Goal: Information Seeking & Learning: Find specific fact

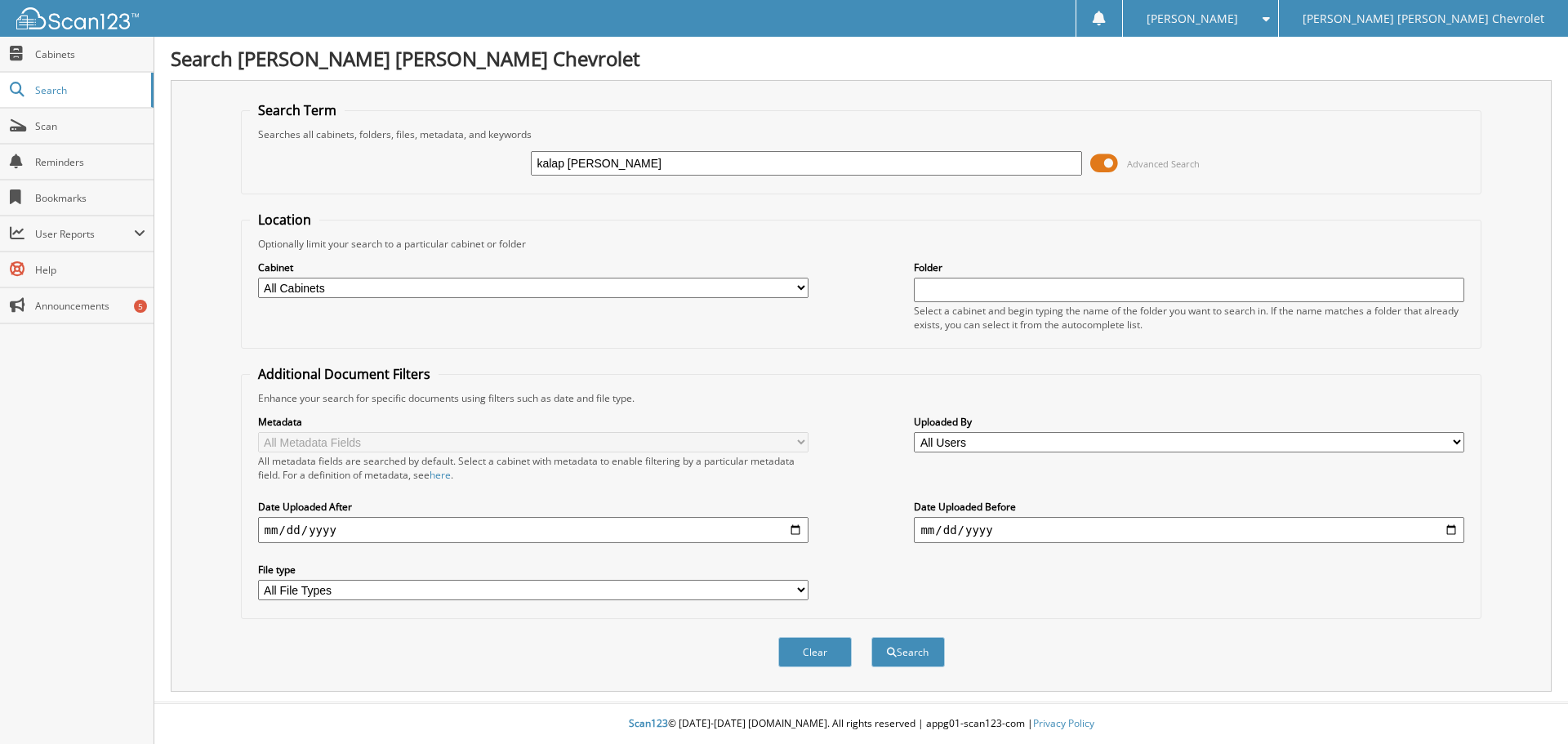
type input "kalap [PERSON_NAME]"
click at [872, 638] on button "Search" at bounding box center [908, 653] width 73 height 30
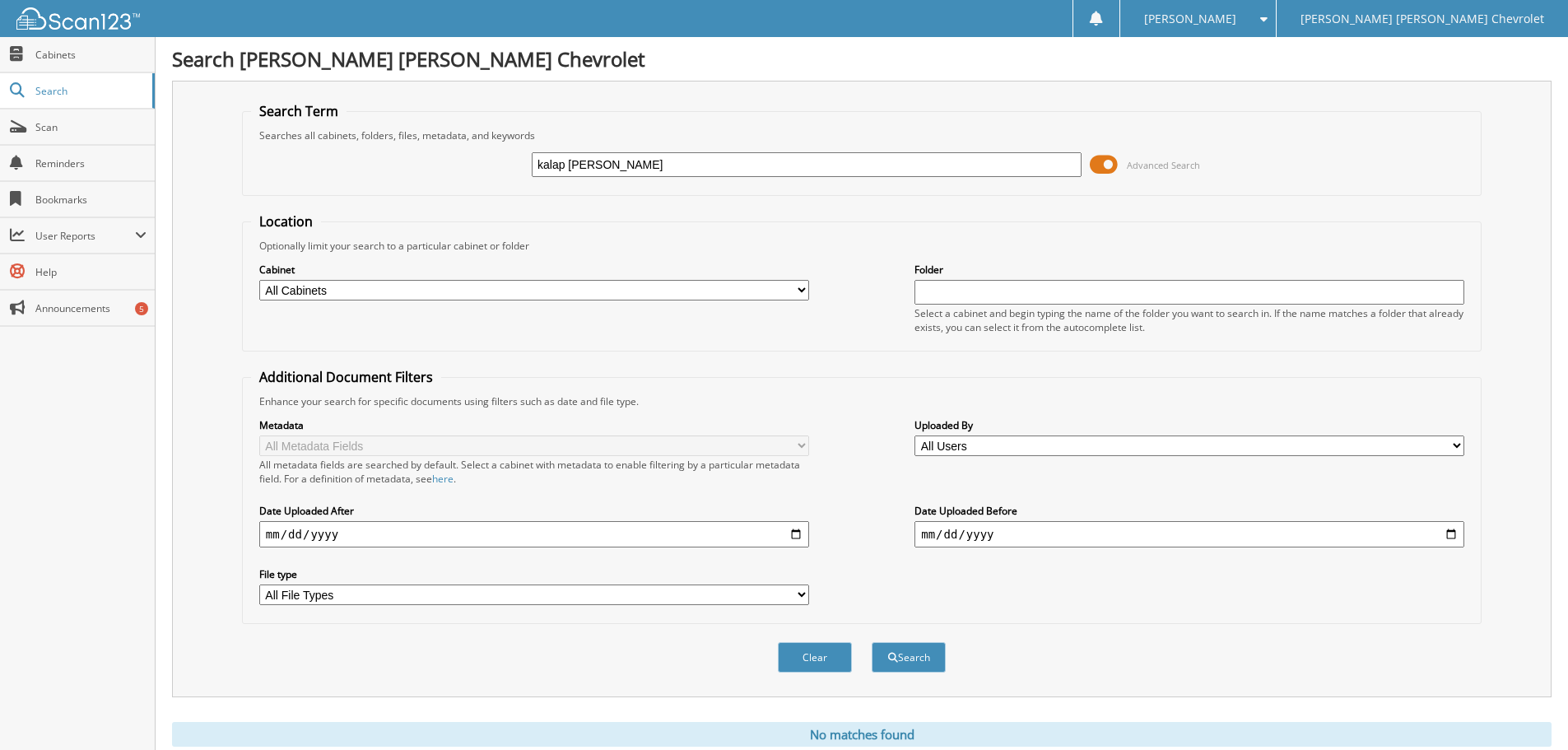
drag, startPoint x: 596, startPoint y: 165, endPoint x: 437, endPoint y: 123, distance: 164.5
click at [437, 123] on fieldset "Search Term Searches all cabinets, folders, files, metadata, and keywords [GEOG…" at bounding box center [862, 149] width 1240 height 94
type input "[PERSON_NAME]"
click at [871, 643] on button "Search" at bounding box center [908, 658] width 74 height 31
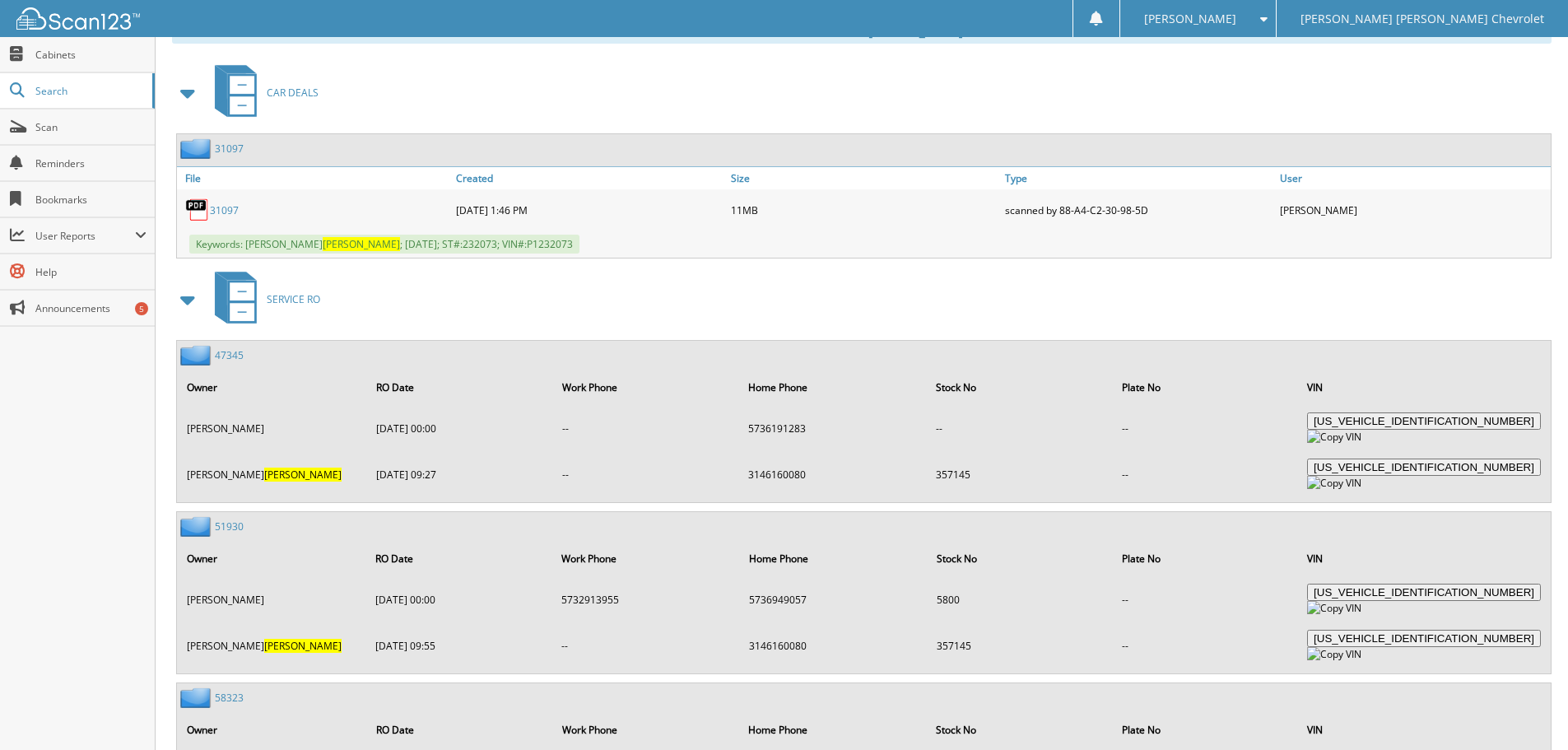
scroll to position [674, 0]
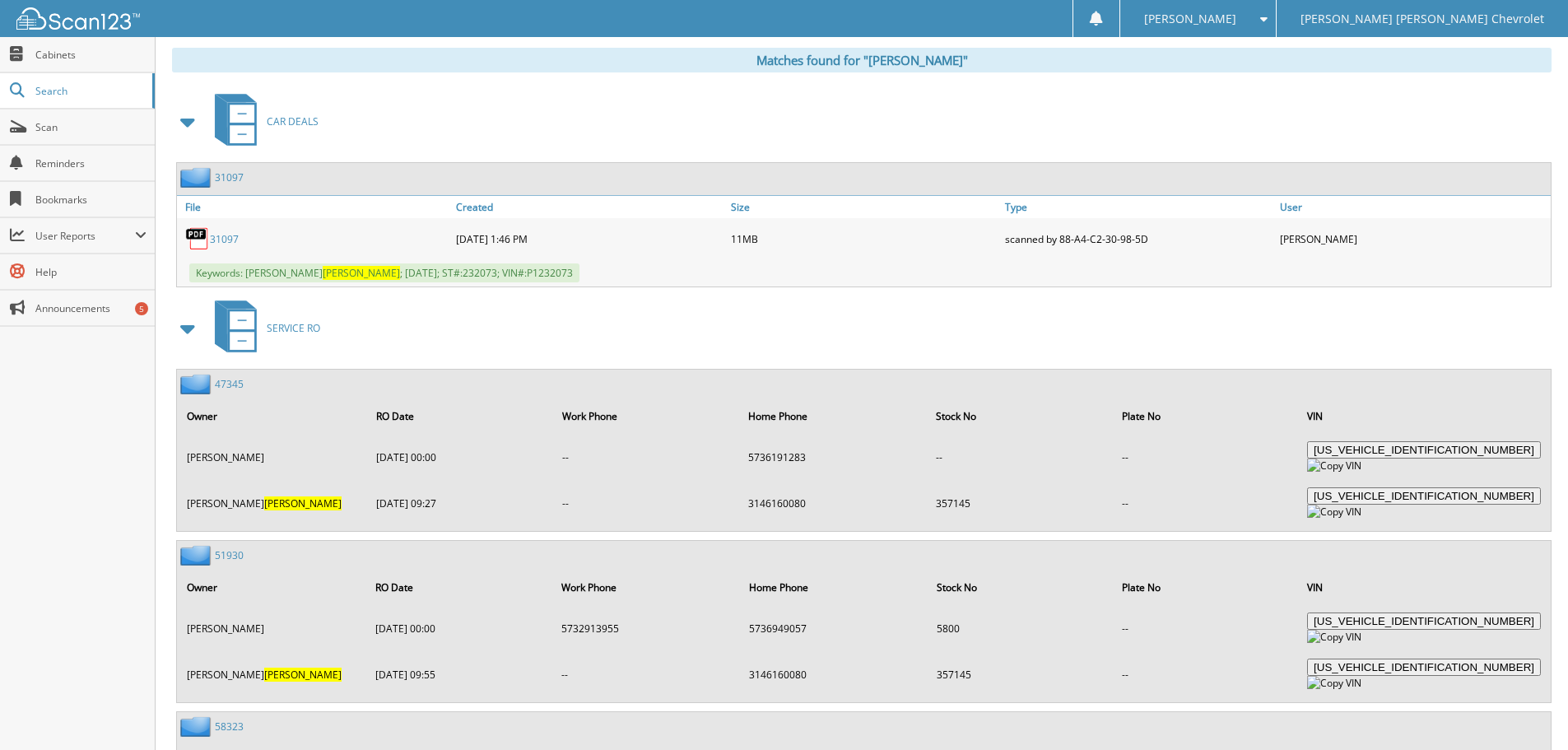
click at [216, 236] on link "31097" at bounding box center [224, 240] width 29 height 14
